Goal: Information Seeking & Learning: Learn about a topic

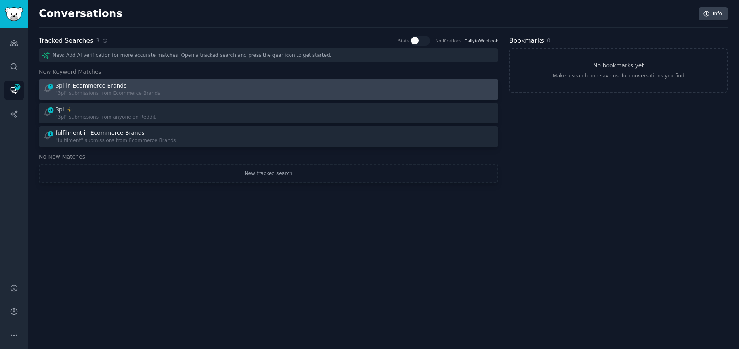
click at [150, 88] on div "4 3pl in Ecommerce Brands "3pl" submissions from Ecommerce Brands" at bounding box center [153, 89] width 220 height 15
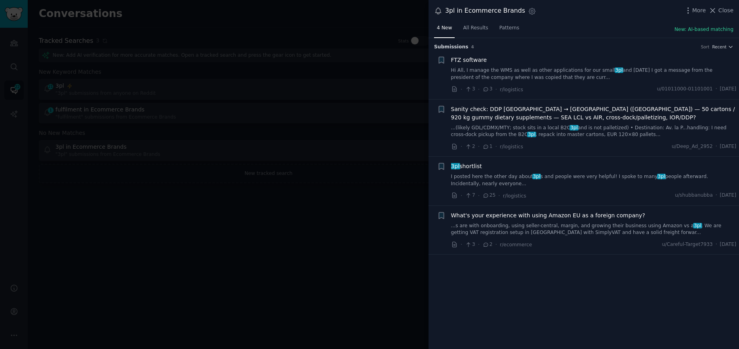
click at [563, 71] on link "Hi All, I manage the WMS as well as other applications for our small 3pl and [D…" at bounding box center [594, 74] width 286 height 14
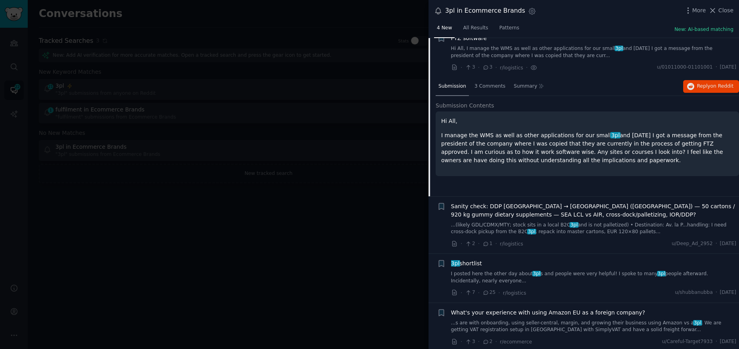
scroll to position [24, 0]
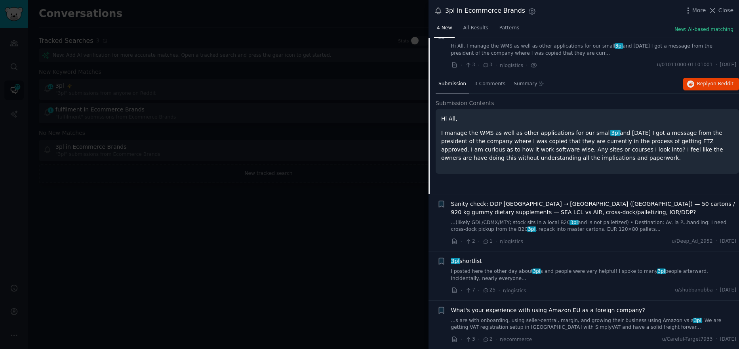
click at [552, 206] on span "Sanity check: DDP [GEOGRAPHIC_DATA] → [GEOGRAPHIC_DATA] ([GEOGRAPHIC_DATA]) — 5…" at bounding box center [594, 208] width 286 height 17
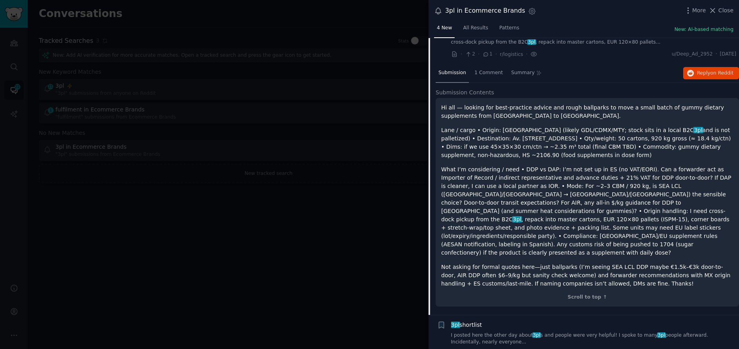
scroll to position [139, 0]
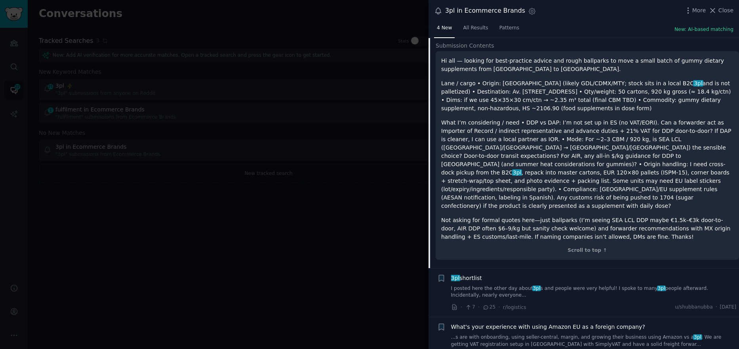
click at [554, 285] on link "I posted here the other day about 3pl s and people were very helpful! I spoke t…" at bounding box center [594, 292] width 286 height 14
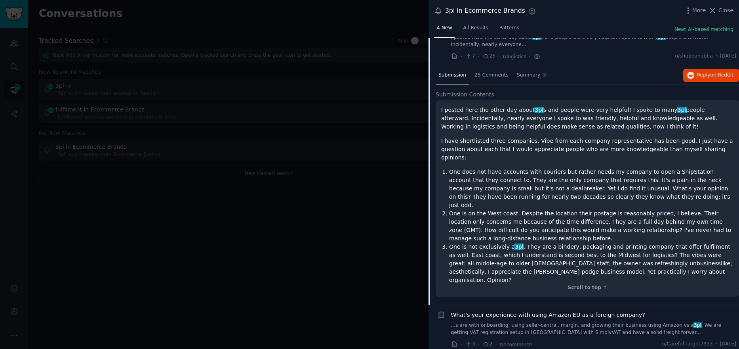
scroll to position [119, 0]
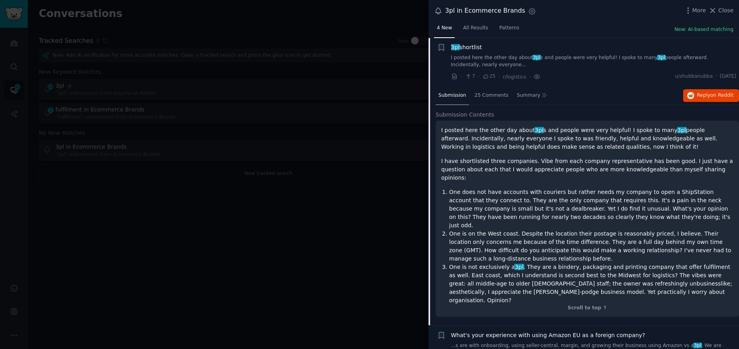
click at [569, 331] on span "What's your experience with using Amazon EU as a foreign company?" at bounding box center [548, 335] width 194 height 8
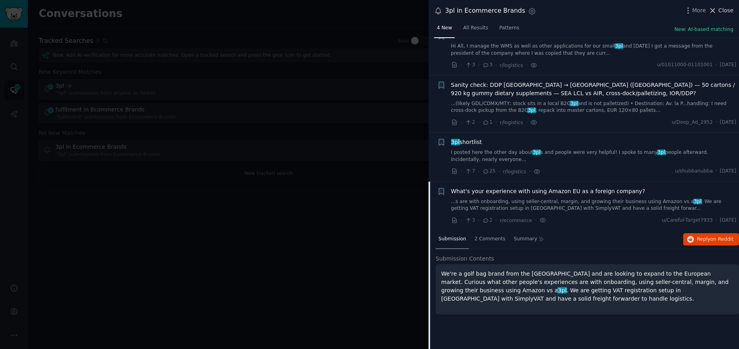
click at [725, 13] on span "Close" at bounding box center [726, 10] width 15 height 8
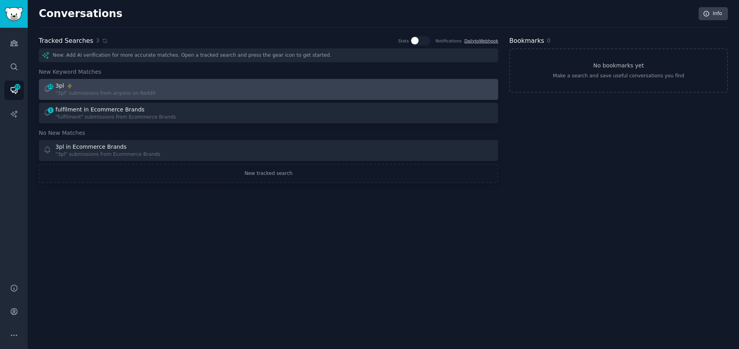
click at [200, 94] on div "21 3pl "3pl" submissions from anyone on Reddit" at bounding box center [153, 89] width 220 height 15
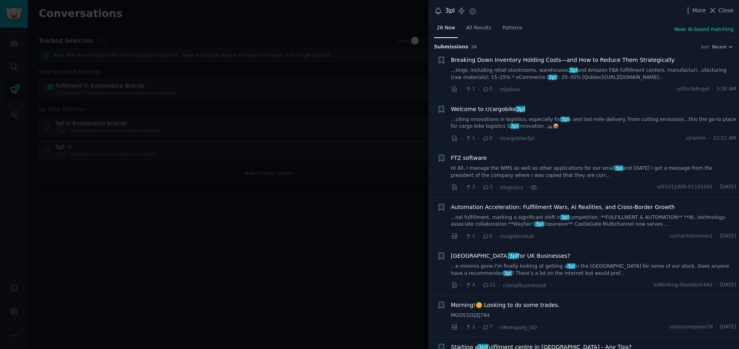
click at [627, 58] on span "Breaking Down Inventory Holding Costs—and How to Reduce Them Strategically" at bounding box center [563, 60] width 224 height 8
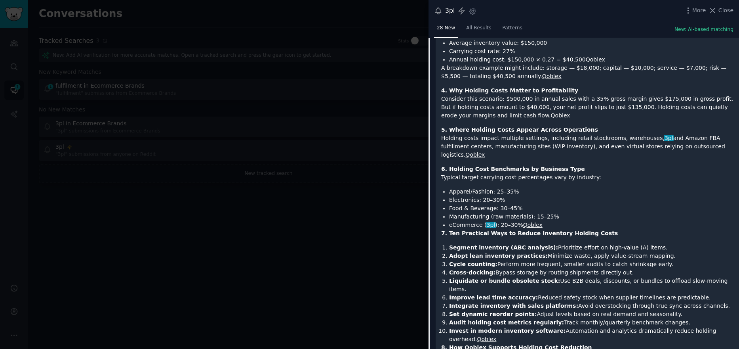
scroll to position [528, 0]
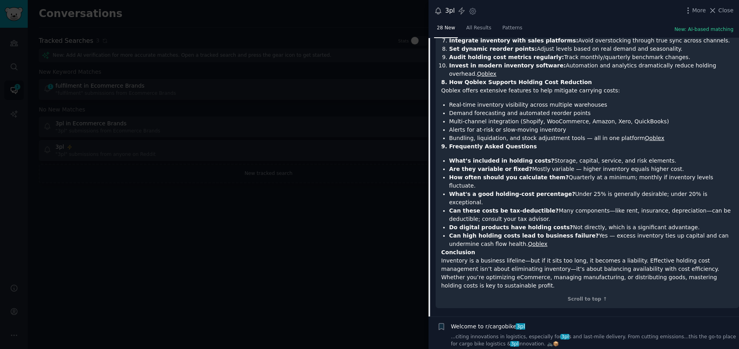
click at [468, 322] on span "Welcome to r/cargobike 3pl" at bounding box center [488, 326] width 74 height 8
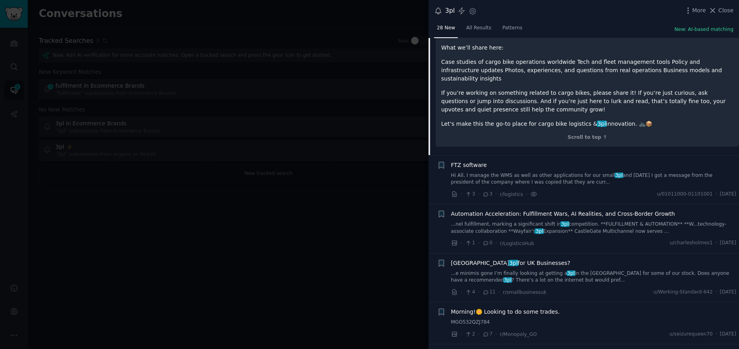
scroll to position [260, 0]
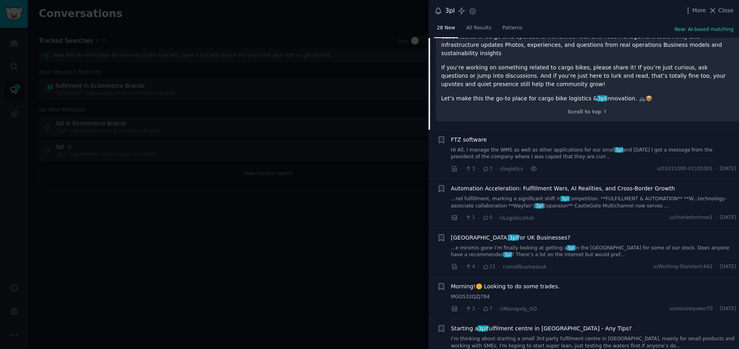
click at [501, 233] on span "USA 3pl for UK Businesses?" at bounding box center [511, 237] width 120 height 8
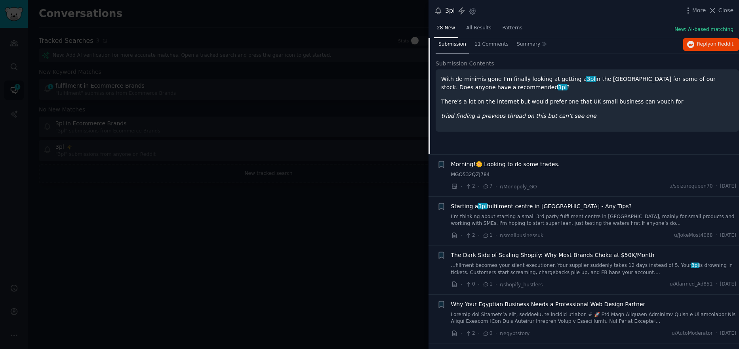
scroll to position [208, 0]
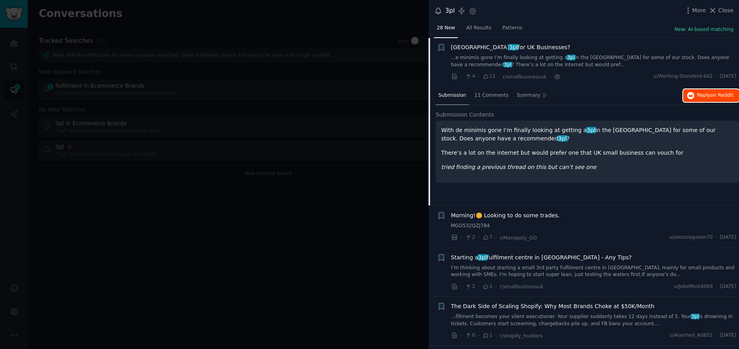
click at [715, 92] on span "on Reddit" at bounding box center [722, 95] width 23 height 6
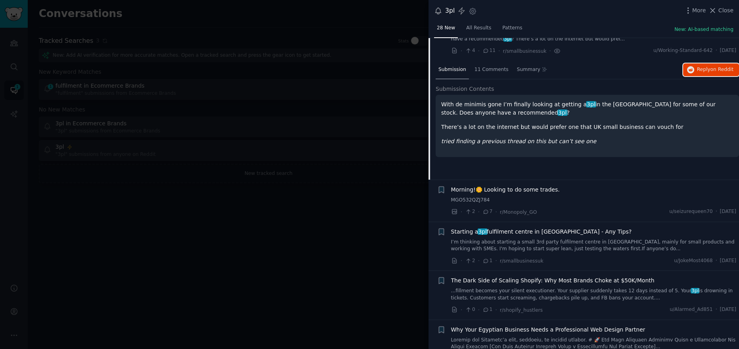
scroll to position [248, 0]
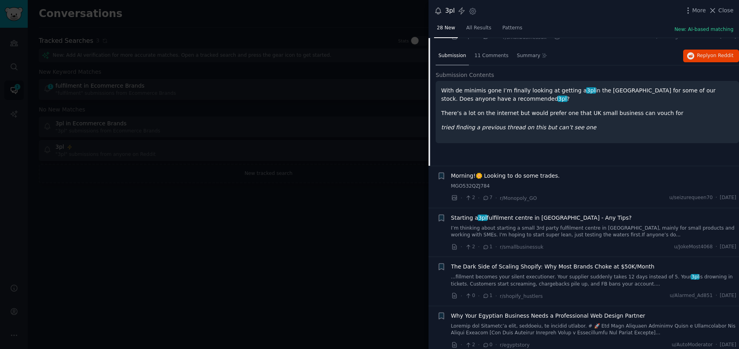
click at [539, 177] on span "Morning!🌼 Looking to do some trades." at bounding box center [505, 176] width 109 height 8
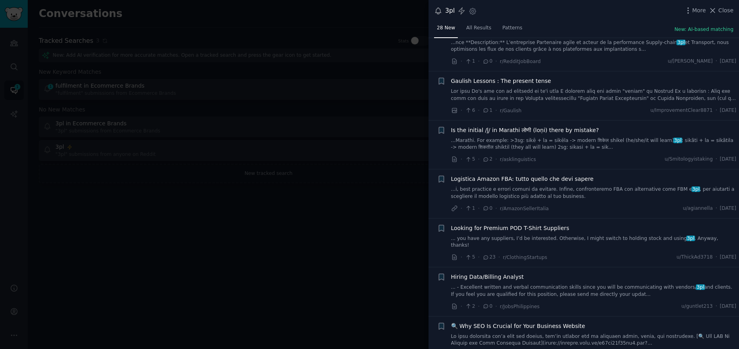
scroll to position [1684, 0]
click at [539, 224] on span "Looking for Premium POD T-Shirt Suppliers" at bounding box center [510, 228] width 118 height 8
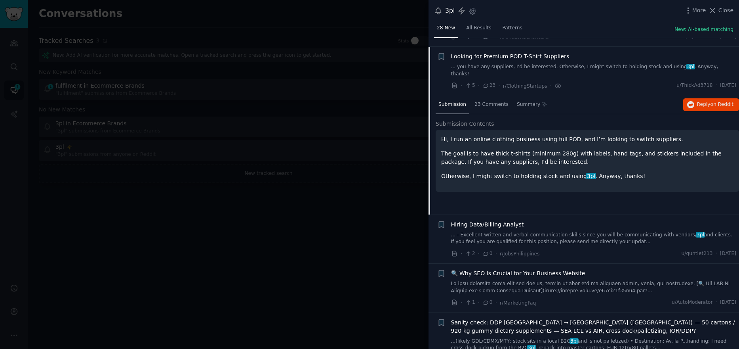
scroll to position [729, 0]
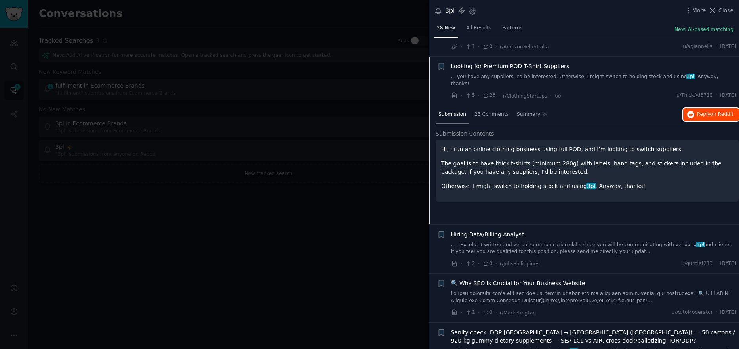
click at [703, 111] on span "Reply on Reddit" at bounding box center [715, 114] width 36 height 7
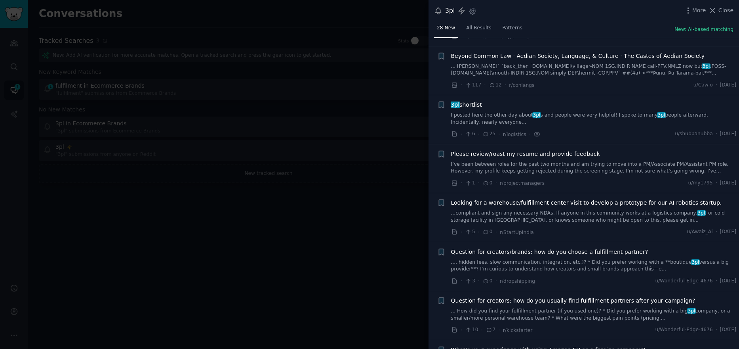
scroll to position [1165, 0]
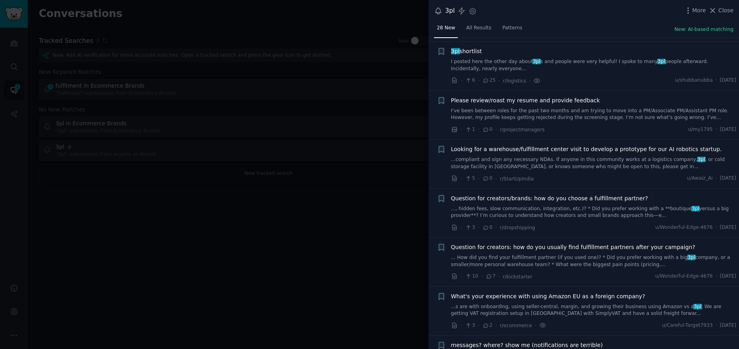
click at [506, 194] on span "Question for creators/brands: how do you choose a fulfillment partner?" at bounding box center [549, 198] width 197 height 8
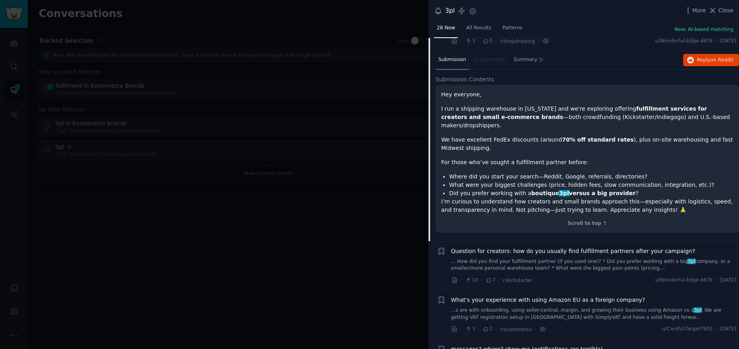
scroll to position [1248, 0]
